Goal: Information Seeking & Learning: Find specific fact

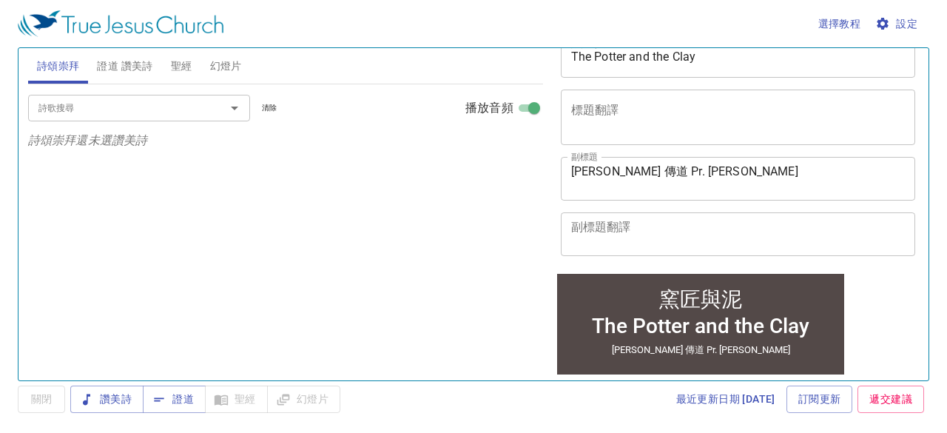
scroll to position [222, 0]
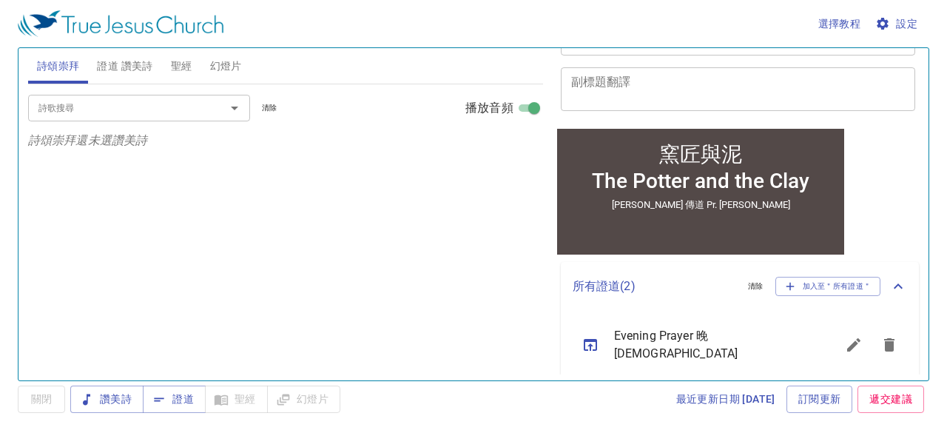
click at [592, 343] on icon "sermon lineup list" at bounding box center [591, 345] width 18 height 18
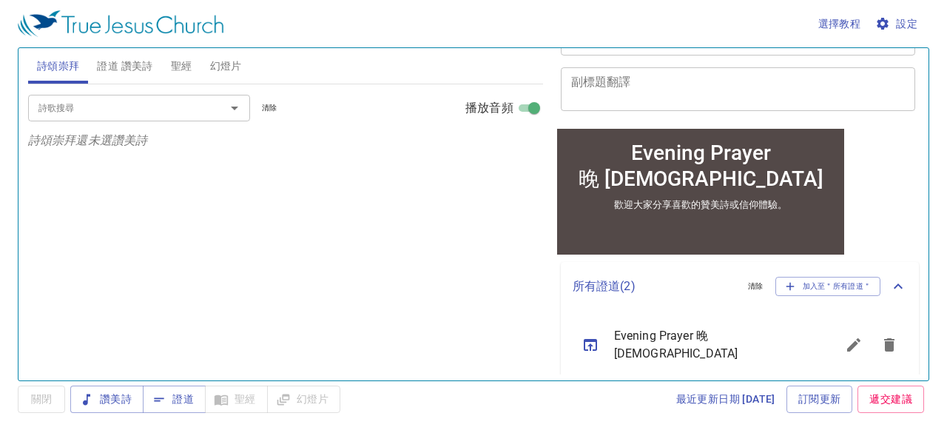
click at [140, 69] on span "證道 讚美詩" at bounding box center [124, 66] width 55 height 18
click at [151, 112] on input "詩歌搜尋" at bounding box center [117, 107] width 169 height 17
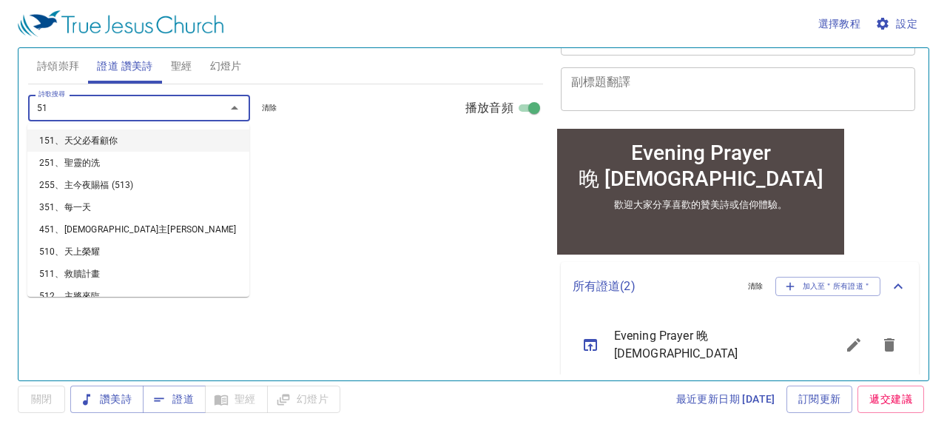
type input "514"
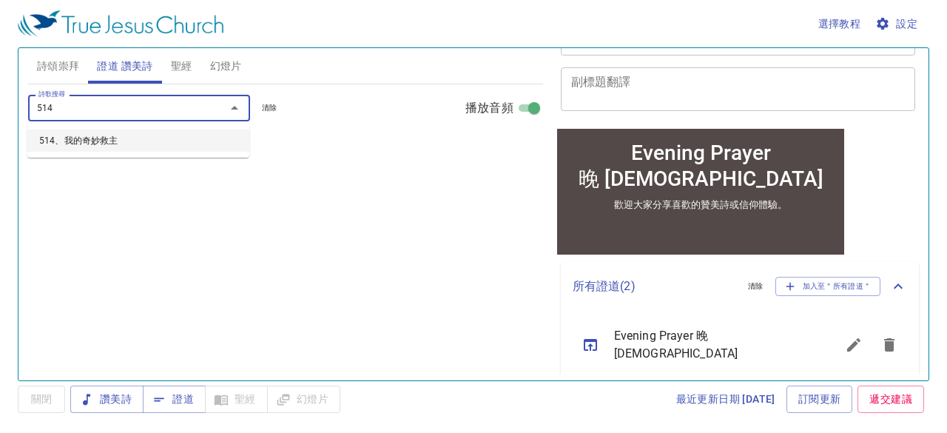
click at [82, 135] on li "514、我的奇妙救主" at bounding box center [138, 140] width 222 height 22
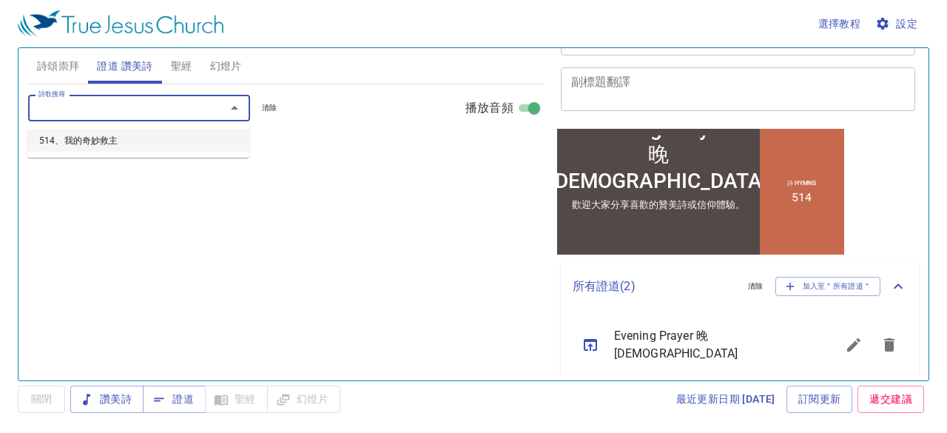
select select "1"
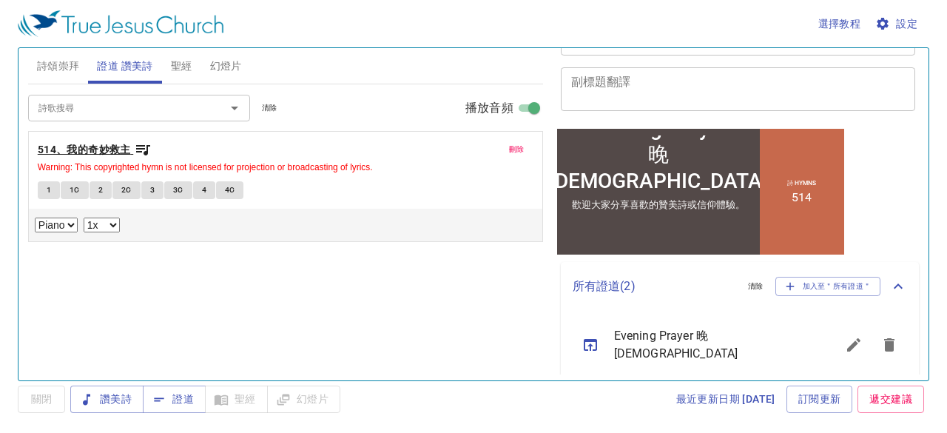
click at [108, 146] on b "514、我的奇妙救主" at bounding box center [84, 150] width 93 height 18
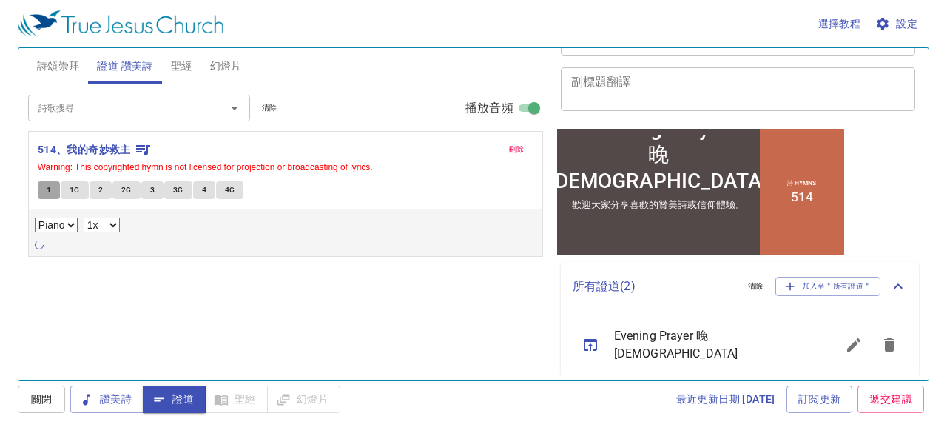
click at [44, 188] on button "1" at bounding box center [49, 190] width 22 height 18
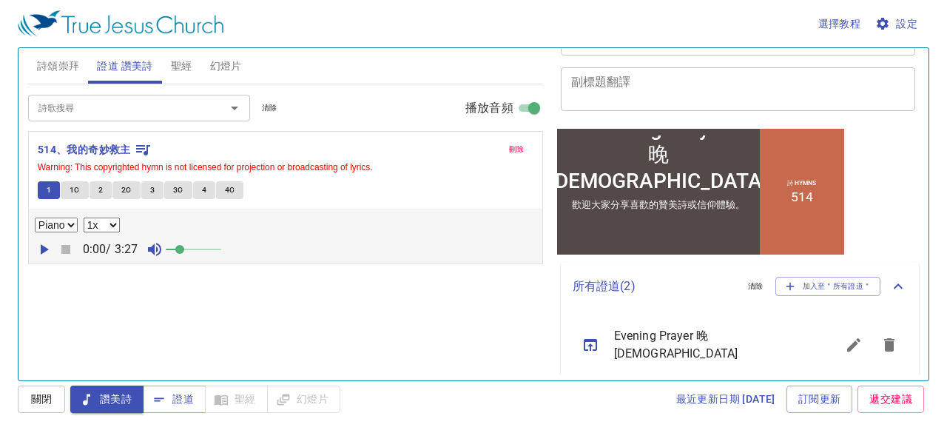
click at [185, 68] on span "聖經" at bounding box center [181, 66] width 21 height 18
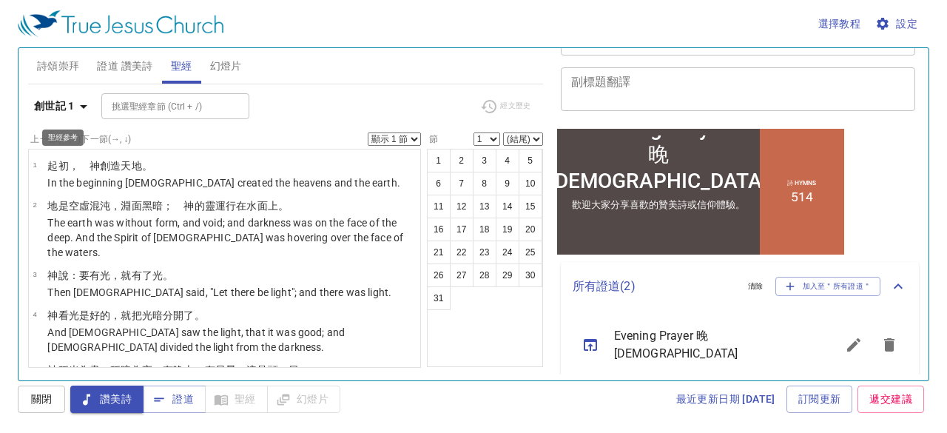
click at [85, 109] on icon "button" at bounding box center [84, 107] width 18 height 18
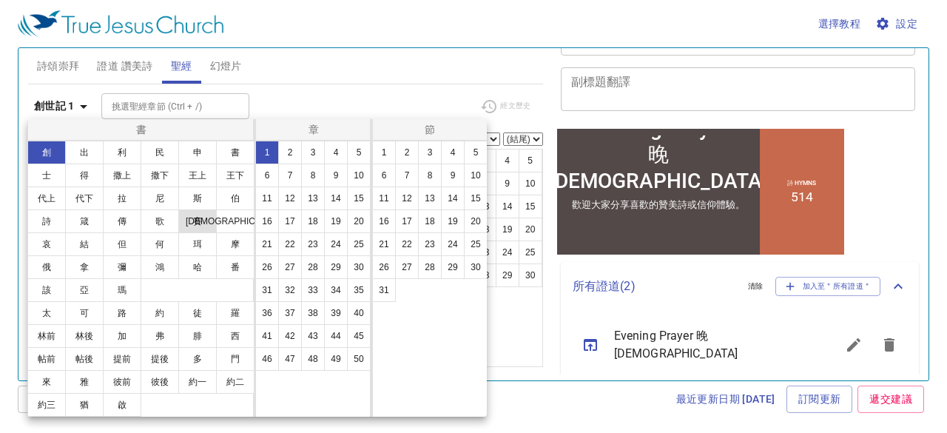
click at [202, 217] on button "賽" at bounding box center [197, 221] width 38 height 24
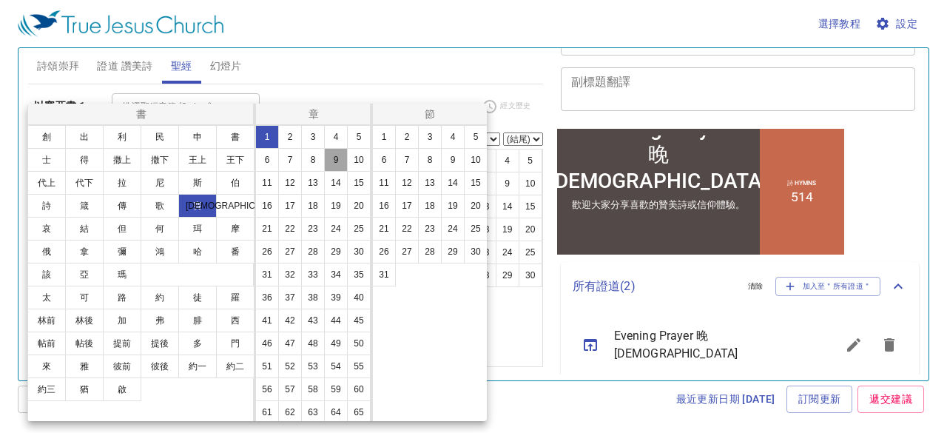
click at [324, 172] on button "9" at bounding box center [336, 160] width 24 height 24
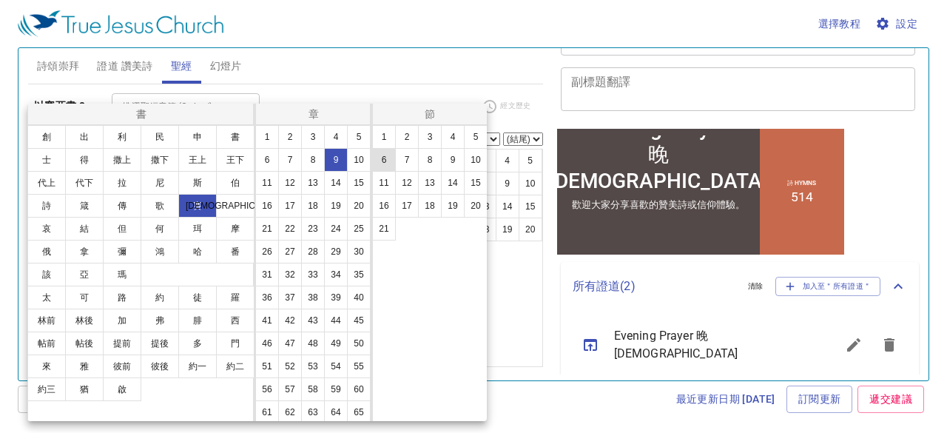
click at [393, 159] on button "6" at bounding box center [384, 160] width 24 height 24
select select "6"
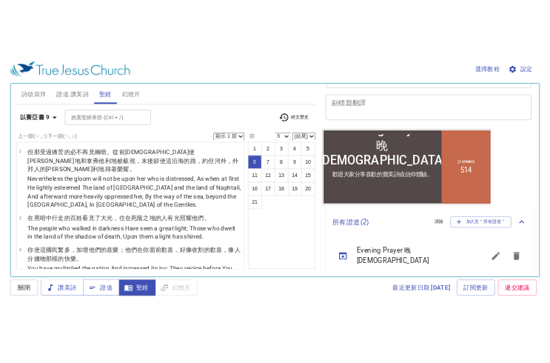
scroll to position [316, 0]
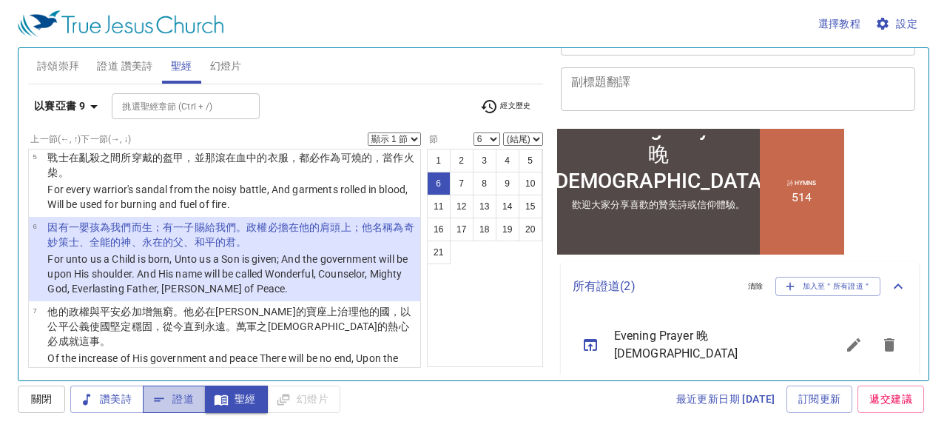
click at [181, 405] on span "證道" at bounding box center [174, 399] width 39 height 18
click at [243, 392] on span "聖經" at bounding box center [236, 399] width 39 height 18
click at [178, 402] on span "證道" at bounding box center [174, 399] width 39 height 18
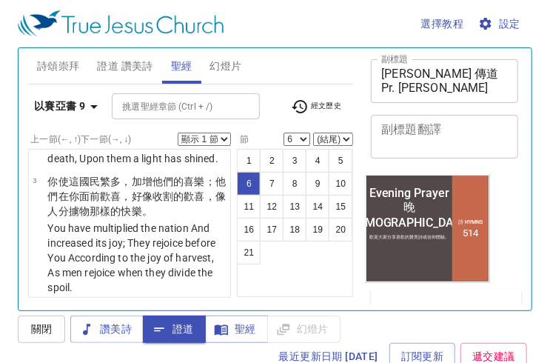
scroll to position [553, 0]
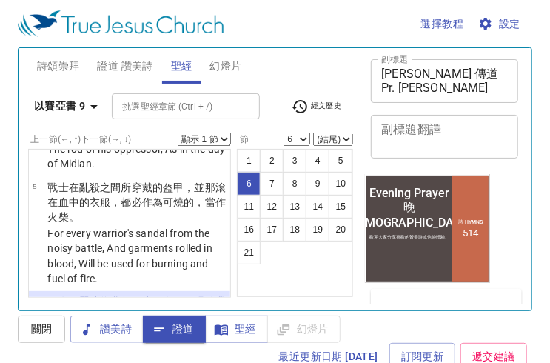
click at [118, 64] on span "證道 讚美詩" at bounding box center [124, 66] width 55 height 18
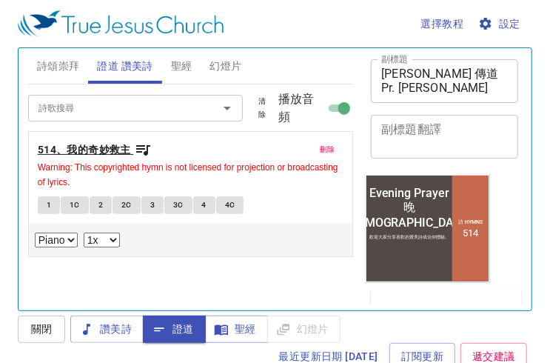
click at [93, 146] on b "514、我的奇妙救主" at bounding box center [84, 150] width 93 height 18
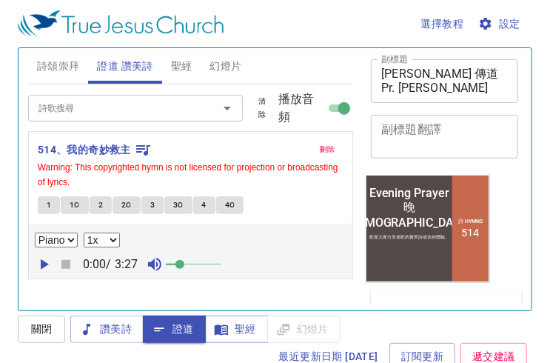
click at [48, 200] on span "1" at bounding box center [49, 204] width 4 height 13
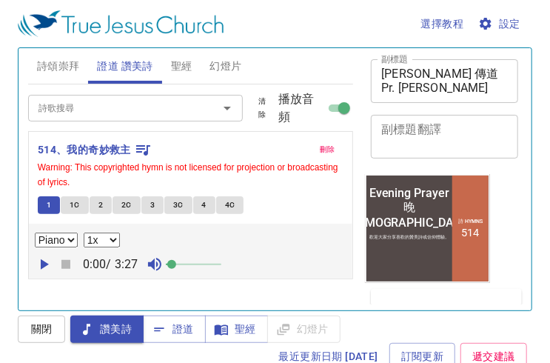
click at [176, 261] on span at bounding box center [171, 264] width 9 height 9
click at [44, 261] on icon "button" at bounding box center [45, 264] width 8 height 10
click at [78, 206] on span "1C" at bounding box center [75, 204] width 10 height 13
click at [98, 203] on span "2" at bounding box center [100, 204] width 4 height 13
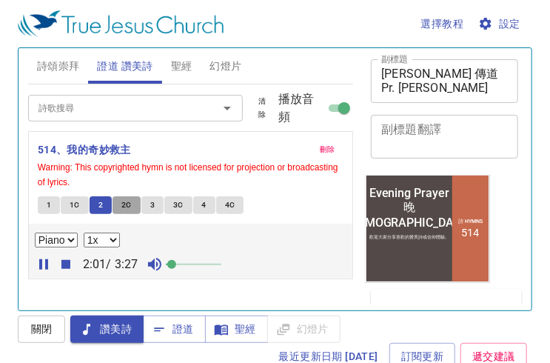
click at [127, 199] on span "2C" at bounding box center [126, 204] width 10 height 13
click at [151, 202] on span "3" at bounding box center [152, 204] width 4 height 13
click at [175, 208] on span "3C" at bounding box center [178, 204] width 10 height 13
click at [198, 203] on button "4" at bounding box center [204, 205] width 22 height 18
click at [228, 202] on span "4C" at bounding box center [230, 204] width 10 height 13
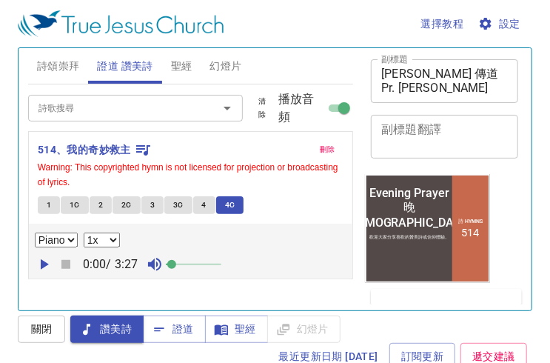
click at [45, 260] on icon "button" at bounding box center [45, 264] width 8 height 10
click at [50, 207] on button "1" at bounding box center [49, 205] width 22 height 18
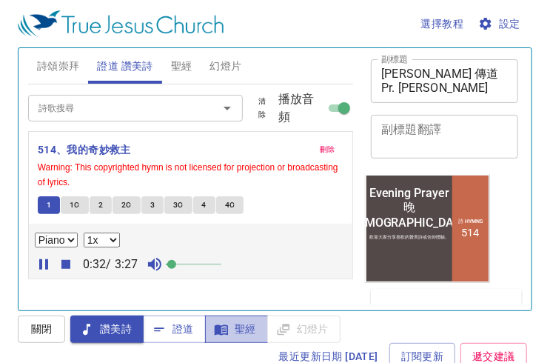
click at [247, 328] on span "聖經" at bounding box center [236, 329] width 39 height 18
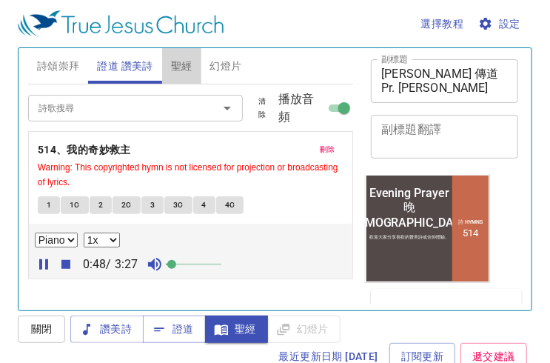
click at [181, 66] on span "聖經" at bounding box center [181, 66] width 21 height 18
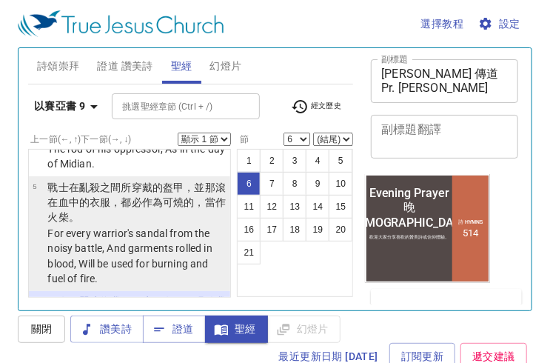
scroll to position [627, 0]
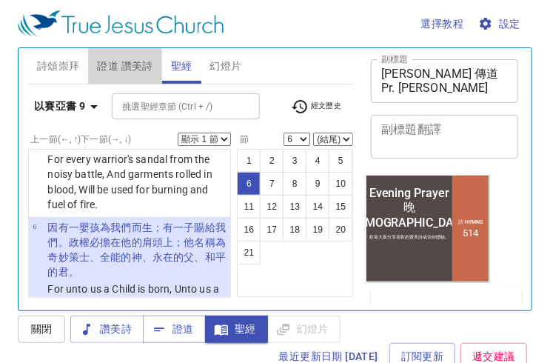
click at [132, 67] on span "證道 讚美詩" at bounding box center [124, 66] width 55 height 18
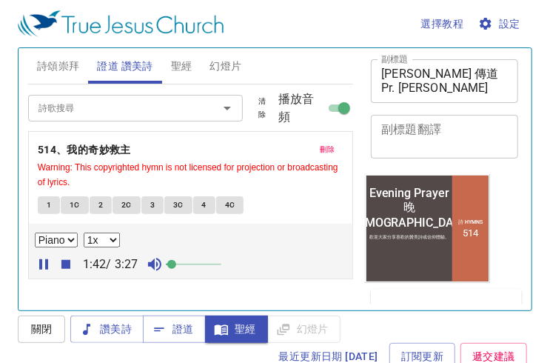
click at [47, 203] on span "1" at bounding box center [49, 204] width 4 height 13
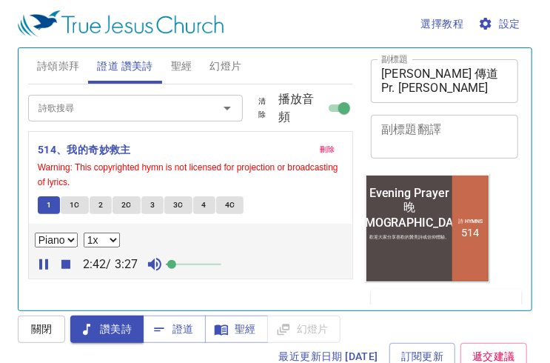
click at [66, 260] on icon "button" at bounding box center [65, 264] width 9 height 9
